Goal: Check status: Check status

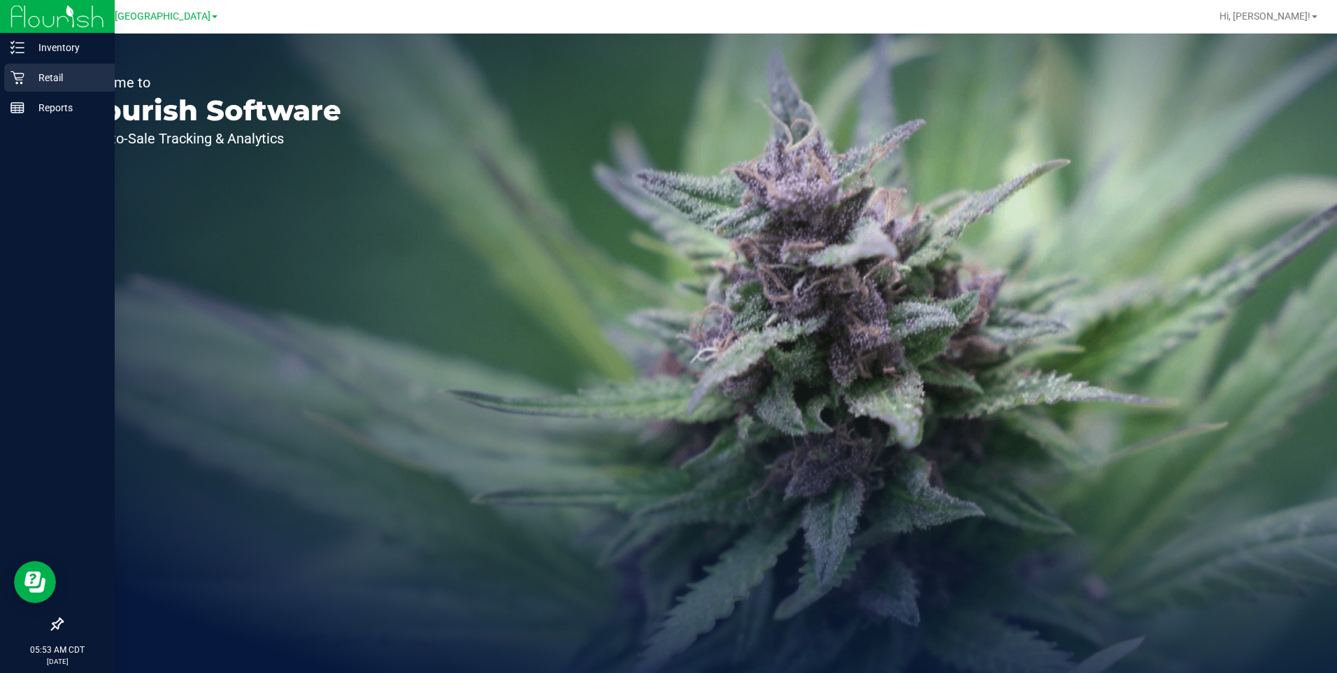
click at [18, 79] on icon at bounding box center [17, 78] width 14 height 14
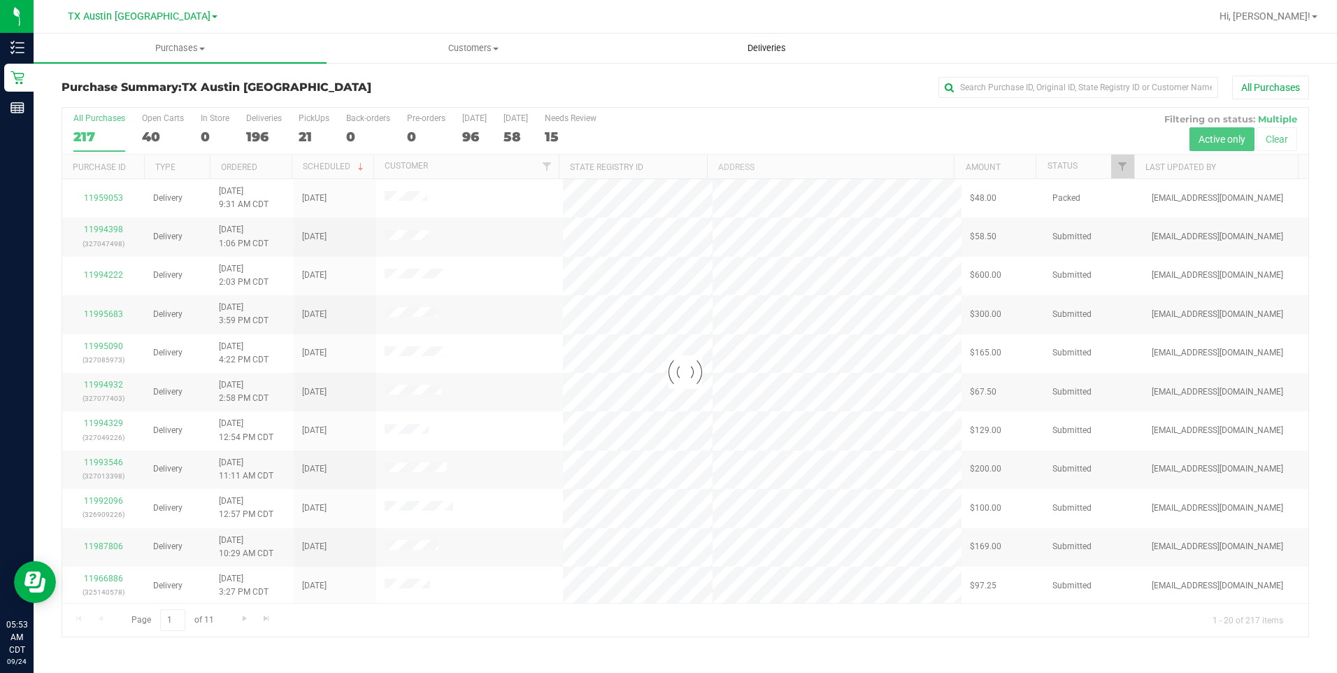
click at [758, 48] on span "Deliveries" at bounding box center [767, 48] width 76 height 13
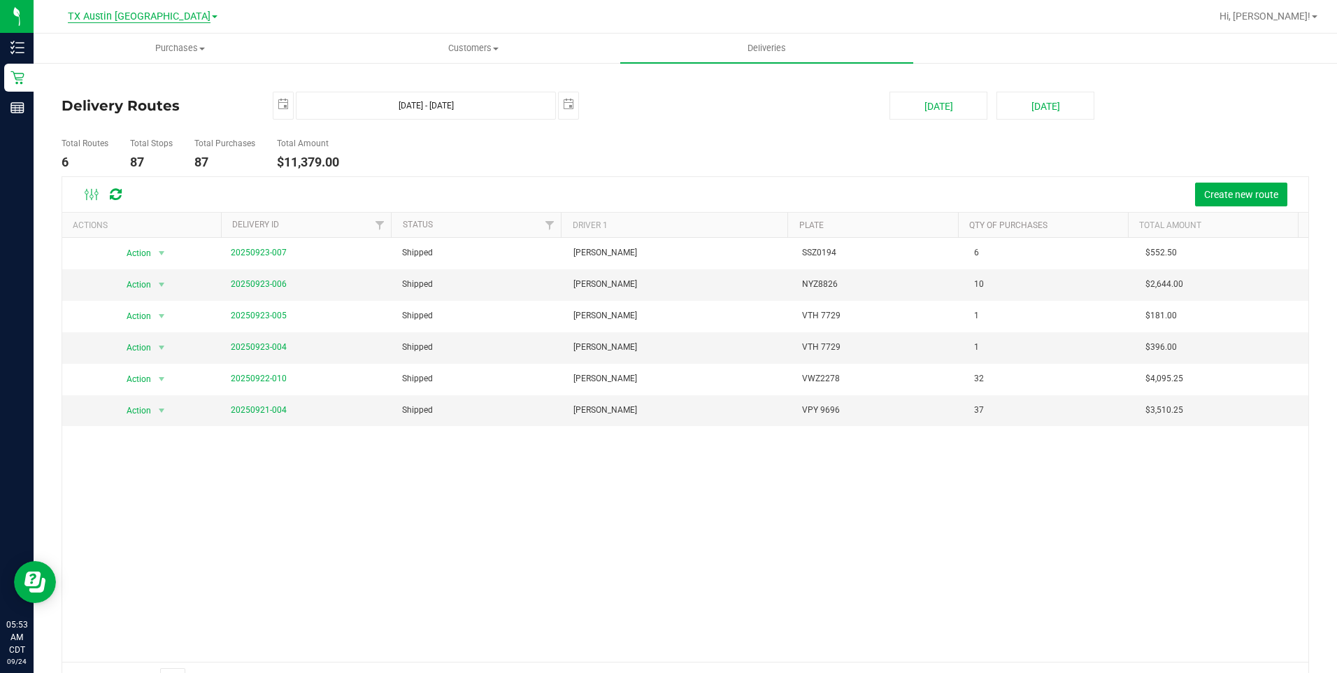
click at [134, 13] on span "TX Austin [GEOGRAPHIC_DATA]" at bounding box center [139, 16] width 143 height 13
click at [108, 73] on link "TX Plano Retail" at bounding box center [143, 68] width 204 height 19
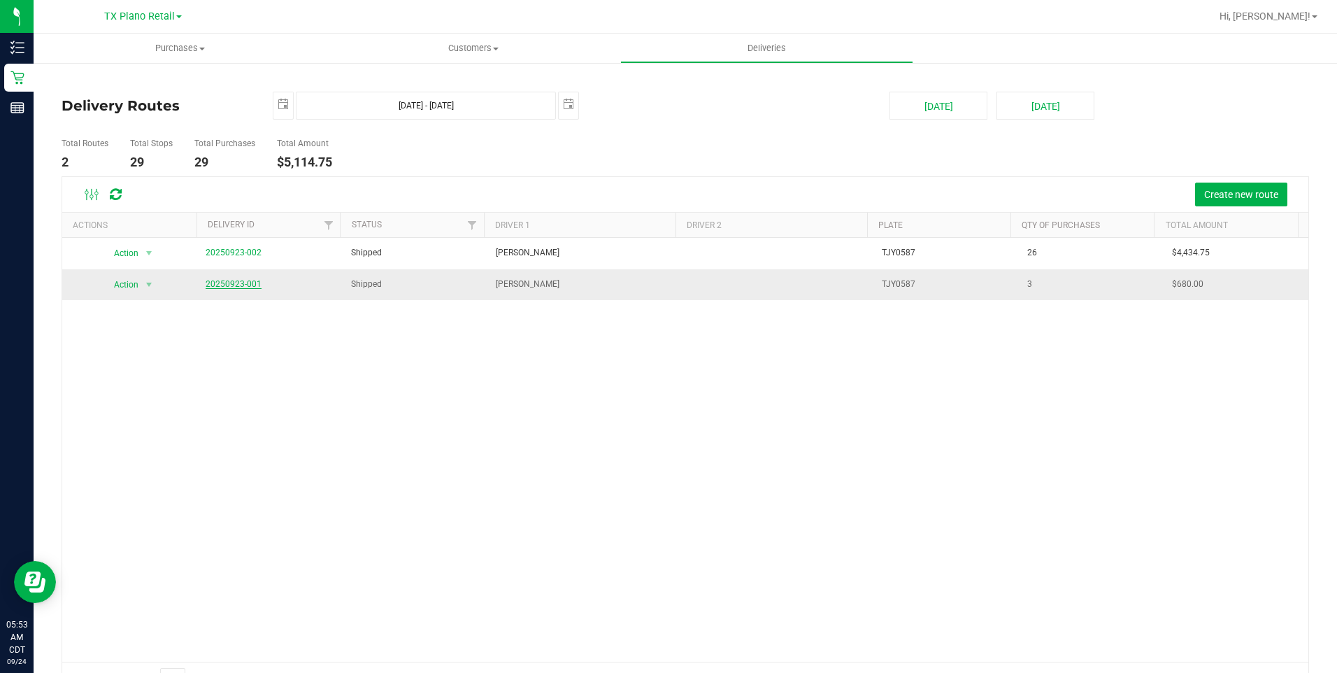
click at [241, 282] on link "20250923-001" at bounding box center [234, 284] width 56 height 10
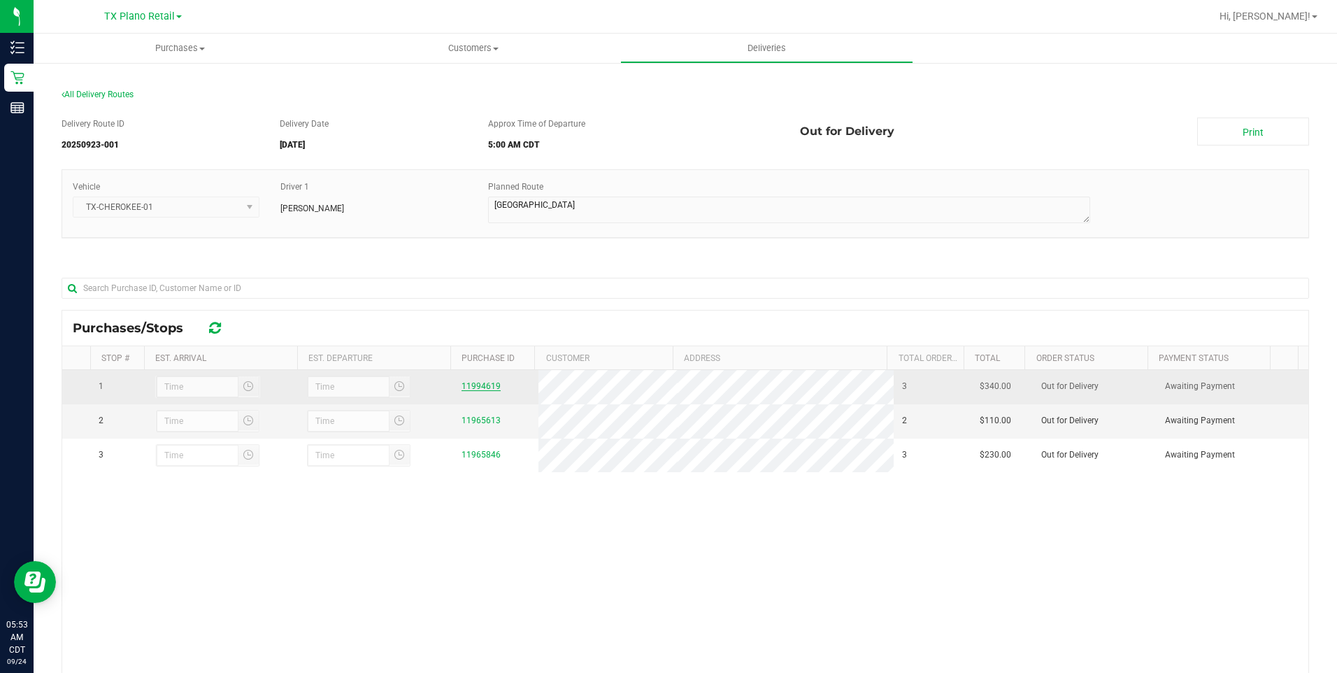
click at [478, 385] on link "11994619" at bounding box center [480, 386] width 39 height 10
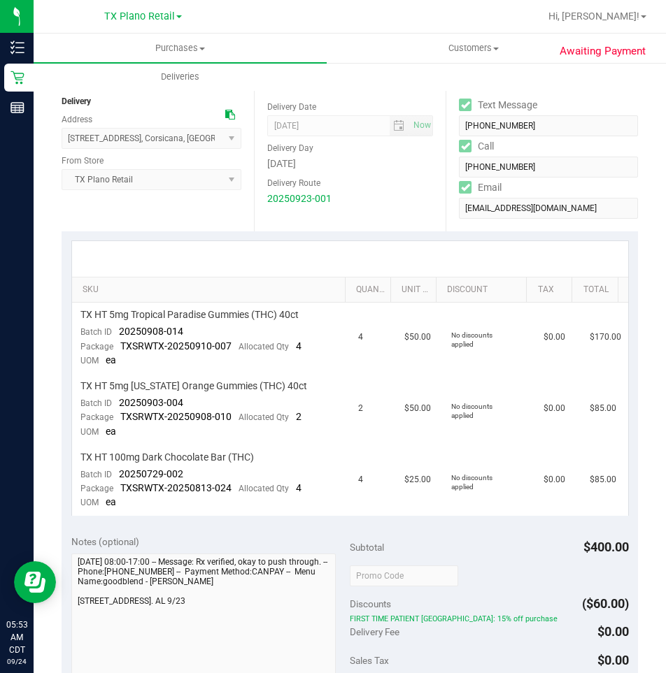
scroll to position [280, 0]
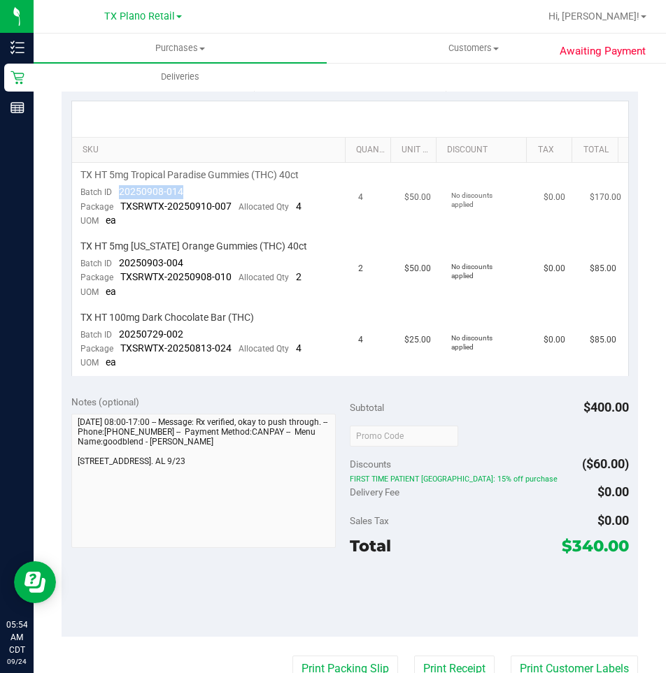
drag, startPoint x: 187, startPoint y: 192, endPoint x: 115, endPoint y: 192, distance: 71.3
click at [115, 192] on td "TX HT 5mg Tropical Paradise Gummies (THC) 40ct Batch ID 20250908-014 Package TX…" at bounding box center [211, 198] width 278 height 71
drag, startPoint x: 198, startPoint y: 261, endPoint x: 115, endPoint y: 268, distance: 83.5
click at [115, 268] on td "TX HT 5mg [US_STATE] Orange Gummies (THC) 40ct Batch ID 20250903-004 Package TX…" at bounding box center [211, 269] width 278 height 71
drag, startPoint x: 187, startPoint y: 330, endPoint x: 112, endPoint y: 331, distance: 75.5
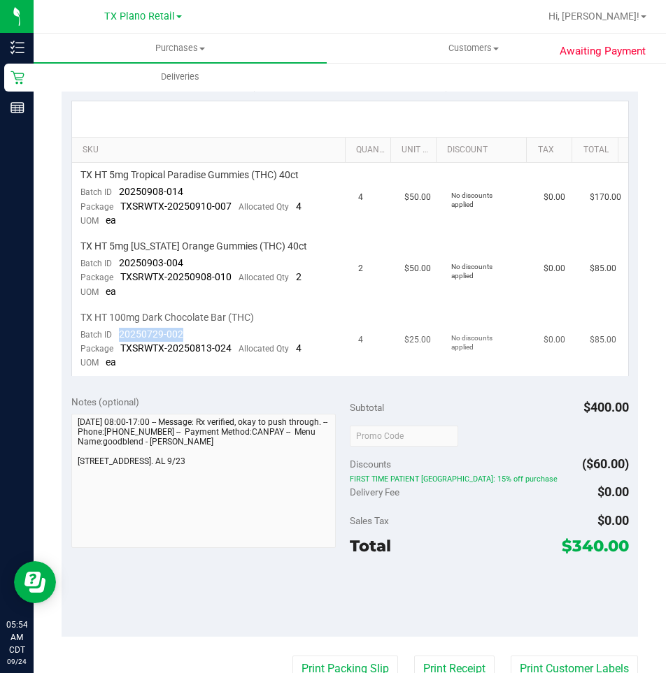
click at [112, 331] on td "TX HT 100mg Dark Chocolate Bar (THC) Batch ID 20250729-002 Package TXSRWTX-2025…" at bounding box center [211, 341] width 278 height 71
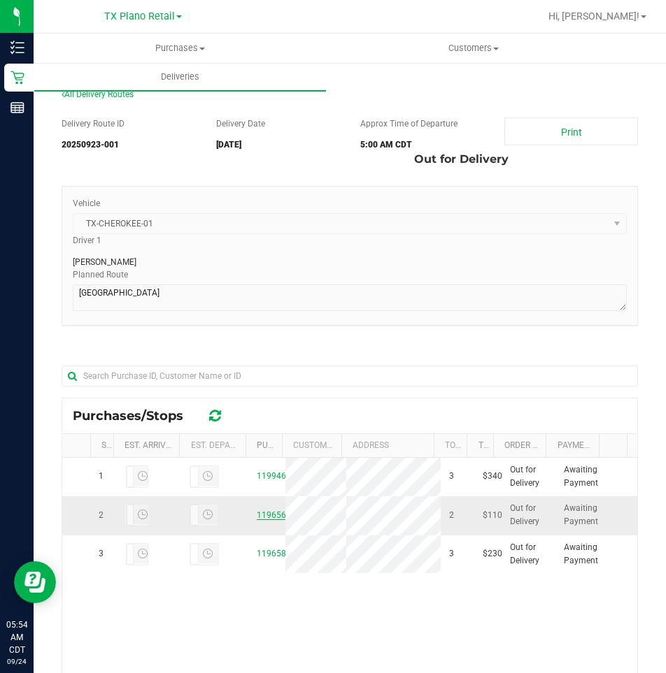
click at [266, 520] on link "11965613" at bounding box center [276, 515] width 39 height 10
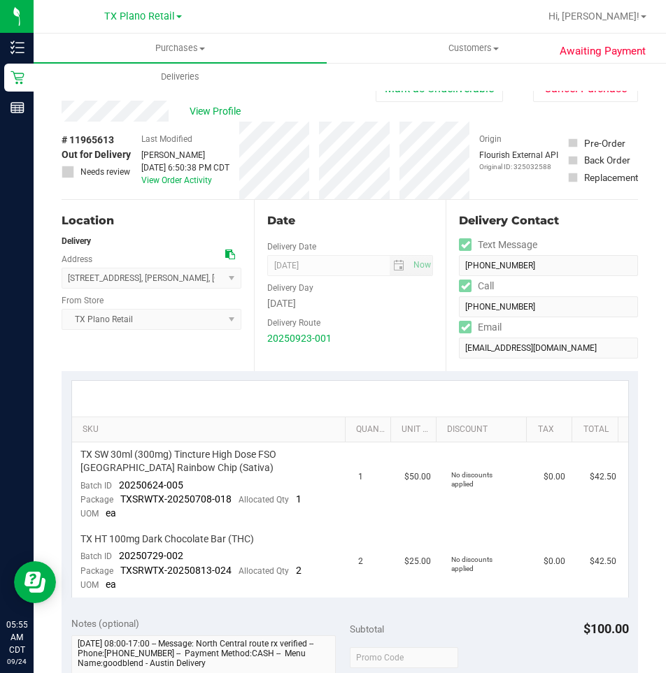
scroll to position [210, 0]
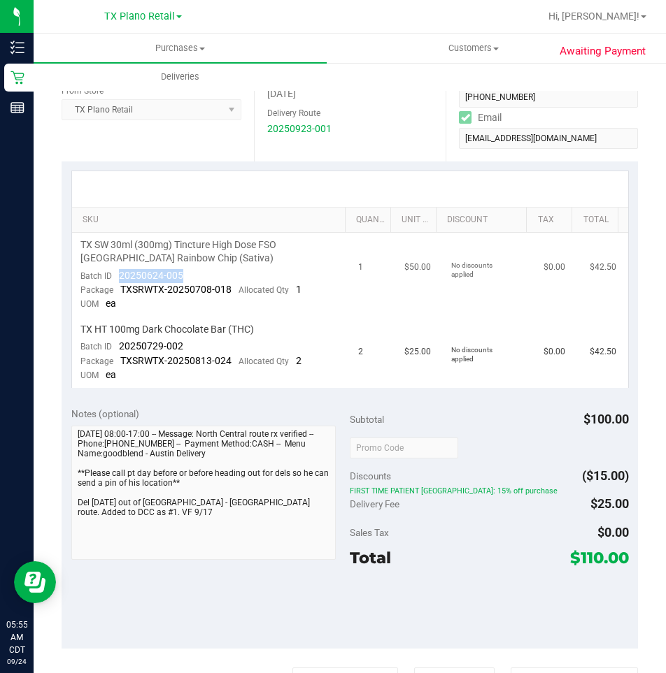
drag, startPoint x: 191, startPoint y: 278, endPoint x: 117, endPoint y: 273, distance: 73.5
click at [117, 273] on td "TX SW 30ml (300mg) Tincture High Dose FSO [GEOGRAPHIC_DATA] Rainbow Chip (Sativ…" at bounding box center [211, 275] width 278 height 85
drag, startPoint x: 191, startPoint y: 345, endPoint x: 106, endPoint y: 342, distance: 84.6
click at [106, 342] on td "TX HT 100mg Dark Chocolate Bar (THC) Batch ID 20250729-002 Package TXSRWTX-2025…" at bounding box center [211, 352] width 278 height 71
drag, startPoint x: 106, startPoint y: 342, endPoint x: 114, endPoint y: 345, distance: 8.2
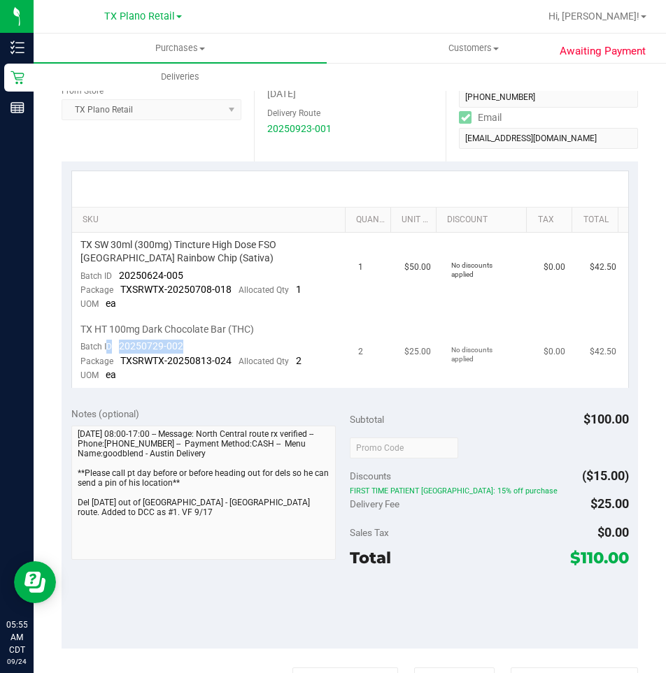
click at [114, 345] on div "Batch ID 20250729-002" at bounding box center [131, 347] width 103 height 14
drag, startPoint x: 207, startPoint y: 343, endPoint x: 112, endPoint y: 350, distance: 95.3
click at [112, 350] on td "TX HT 100mg Dark Chocolate Bar (THC) Batch ID 20250729-002 Package TXSRWTX-2025…" at bounding box center [211, 352] width 278 height 71
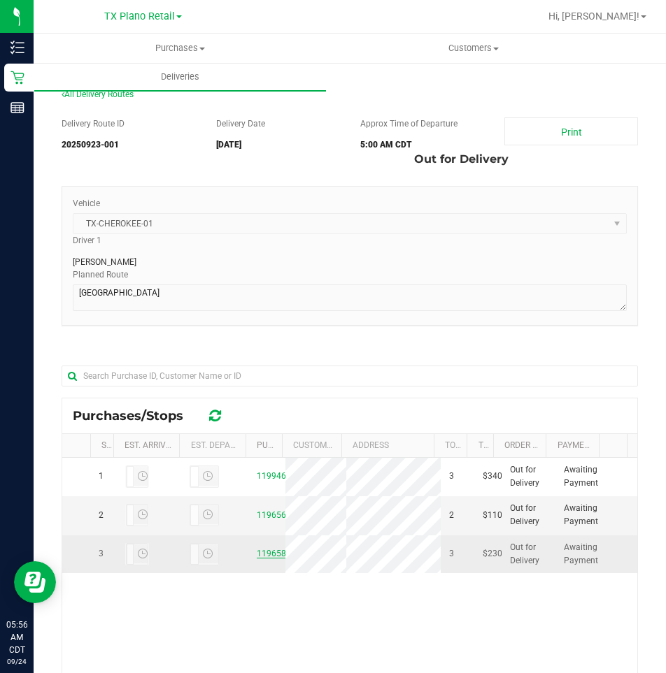
click at [262, 559] on link "11965846" at bounding box center [276, 554] width 39 height 10
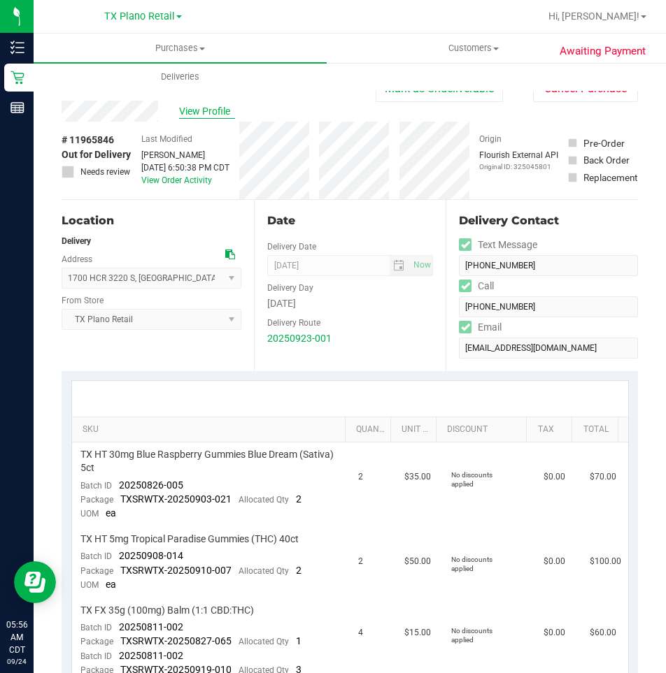
click at [213, 116] on span "View Profile" at bounding box center [207, 111] width 56 height 15
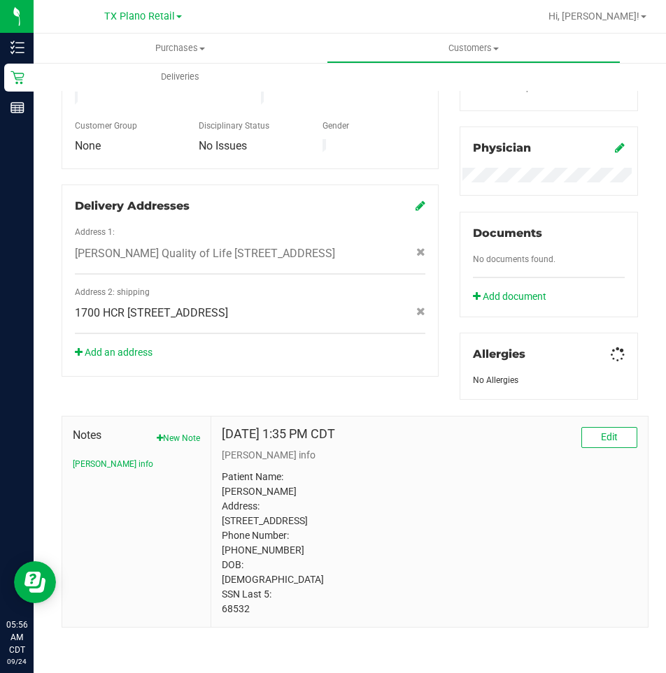
scroll to position [388, 0]
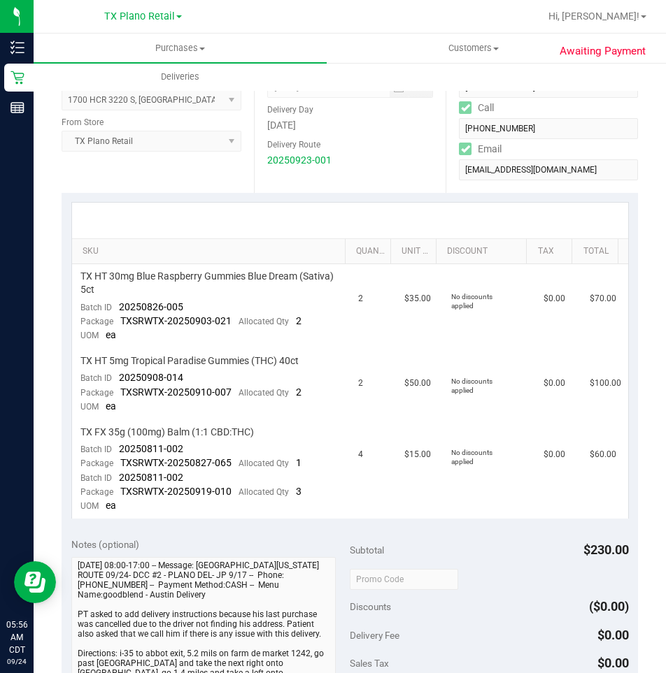
scroll to position [248, 0]
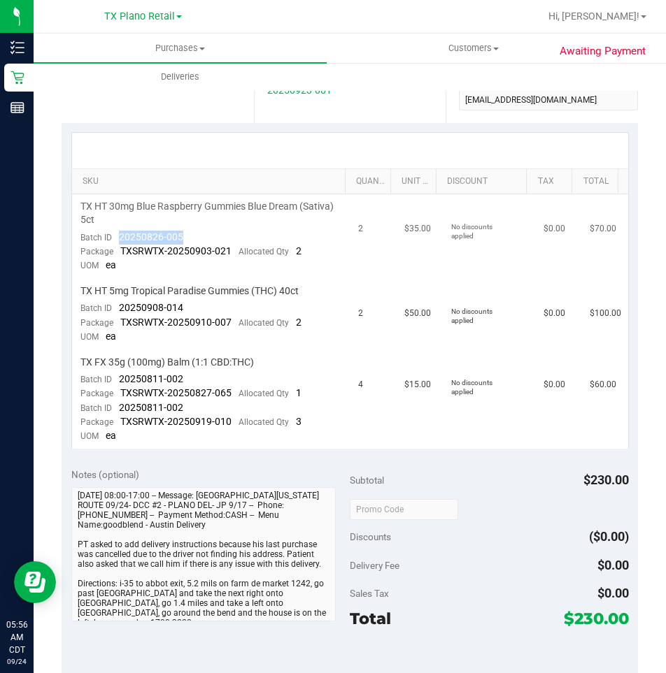
drag, startPoint x: 194, startPoint y: 233, endPoint x: 118, endPoint y: 239, distance: 75.8
click at [118, 239] on td "TX HT 30mg Blue Raspberry Gummies Blue Dream (Sativa) 5ct Batch ID 20250826-005…" at bounding box center [211, 236] width 278 height 85
drag, startPoint x: 187, startPoint y: 306, endPoint x: 111, endPoint y: 308, distance: 76.2
click at [111, 308] on td "TX HT 5mg Tropical Paradise Gummies (THC) 40ct Batch ID 20250908-014 Package TX…" at bounding box center [211, 314] width 278 height 71
drag, startPoint x: 186, startPoint y: 375, endPoint x: 117, endPoint y: 373, distance: 68.5
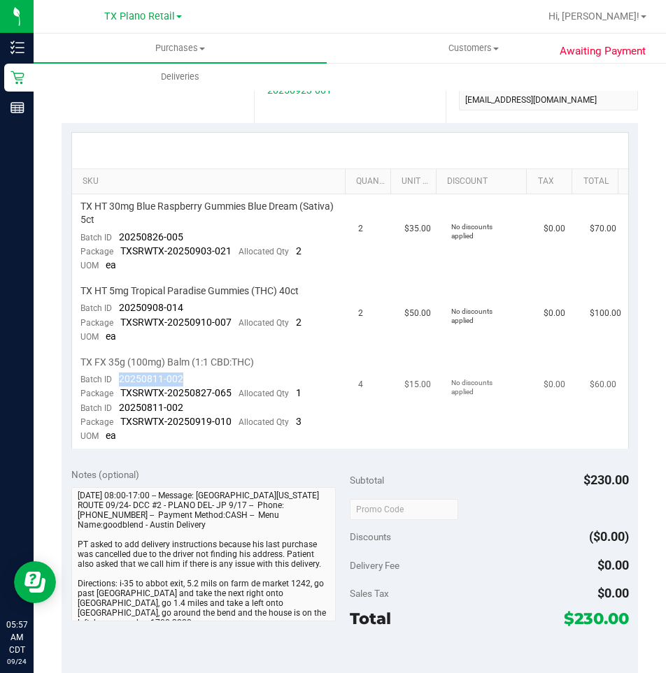
click at [117, 373] on td "TX FX 35g (100mg) Balm (1:1 CBD:THC) Batch ID 20250811-002 Package TXSRWTX-2025…" at bounding box center [211, 399] width 278 height 99
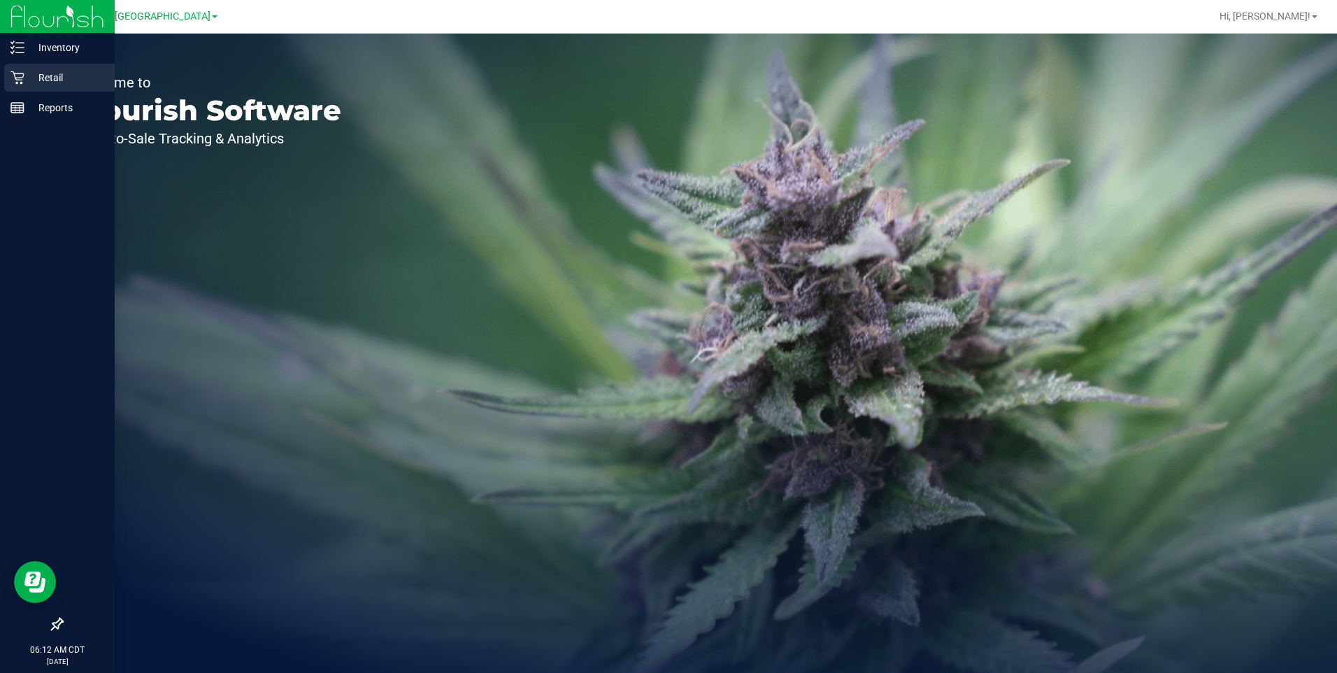
click at [55, 79] on p "Retail" at bounding box center [66, 77] width 84 height 17
